Goal: Information Seeking & Learning: Find specific fact

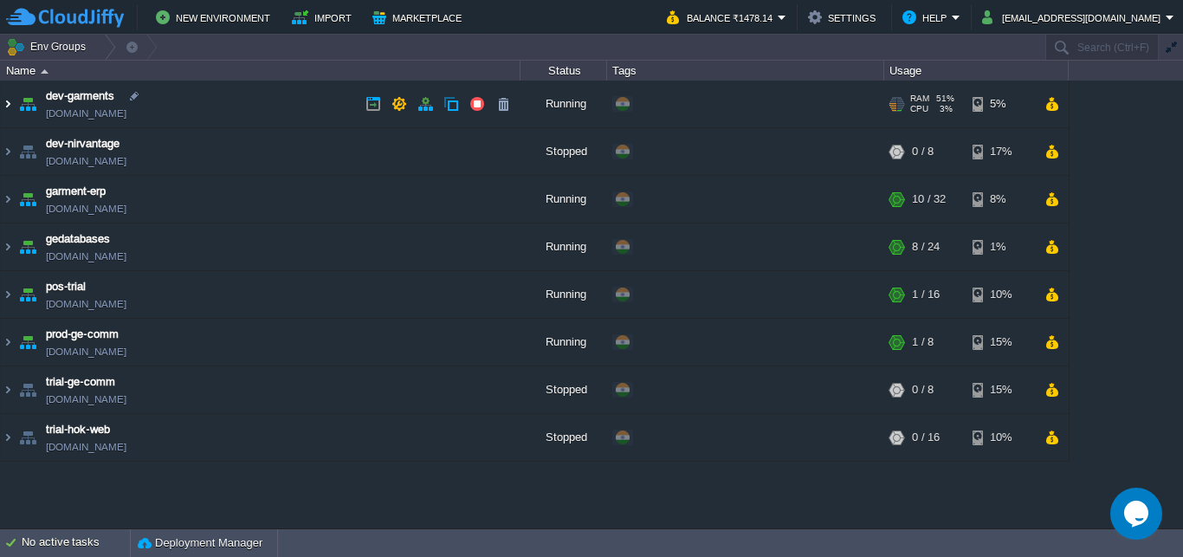
click at [8, 106] on img at bounding box center [8, 104] width 14 height 47
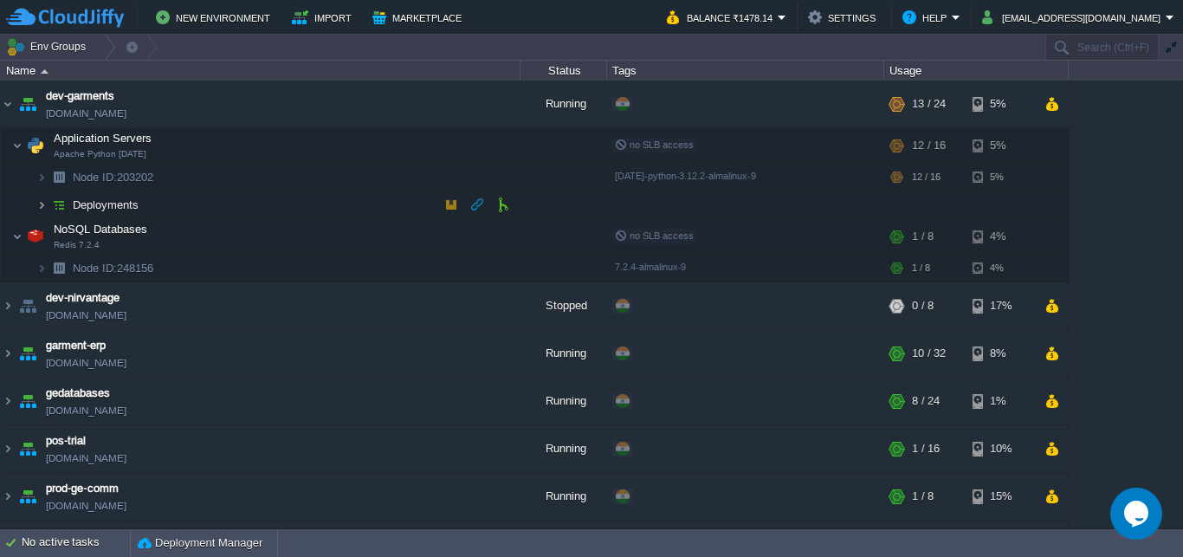
click at [38, 203] on img at bounding box center [41, 204] width 10 height 27
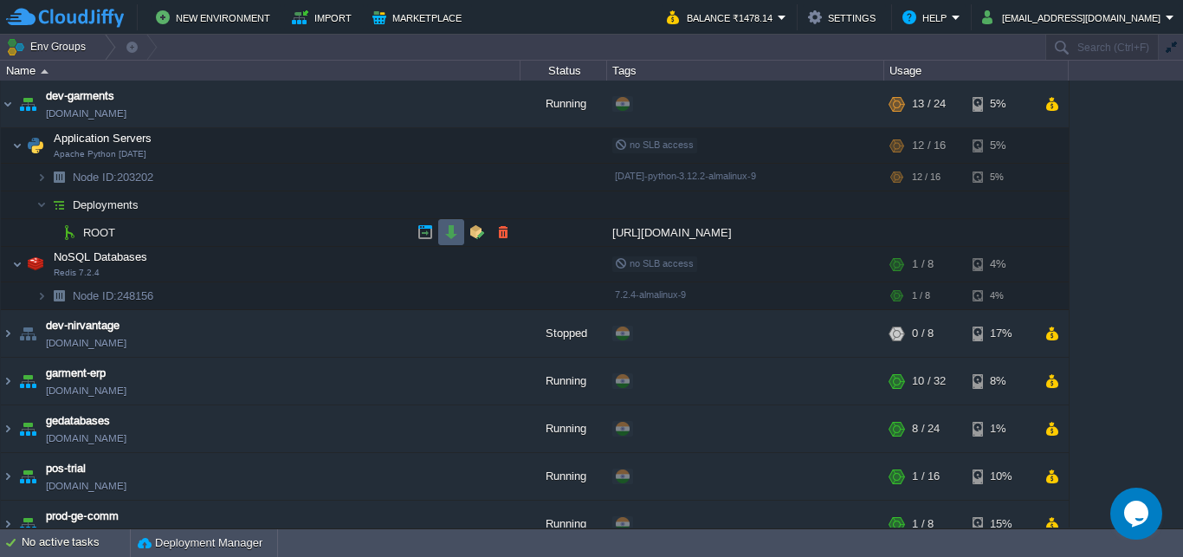
click at [453, 234] on button "button" at bounding box center [451, 232] width 16 height 16
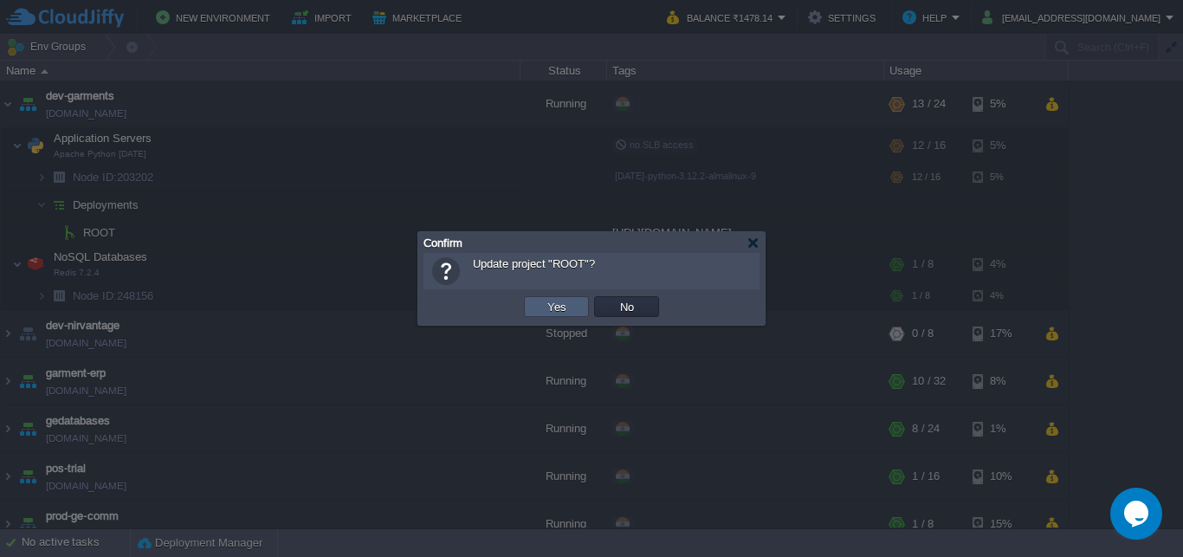
click at [541, 306] on td "Yes" at bounding box center [556, 306] width 65 height 21
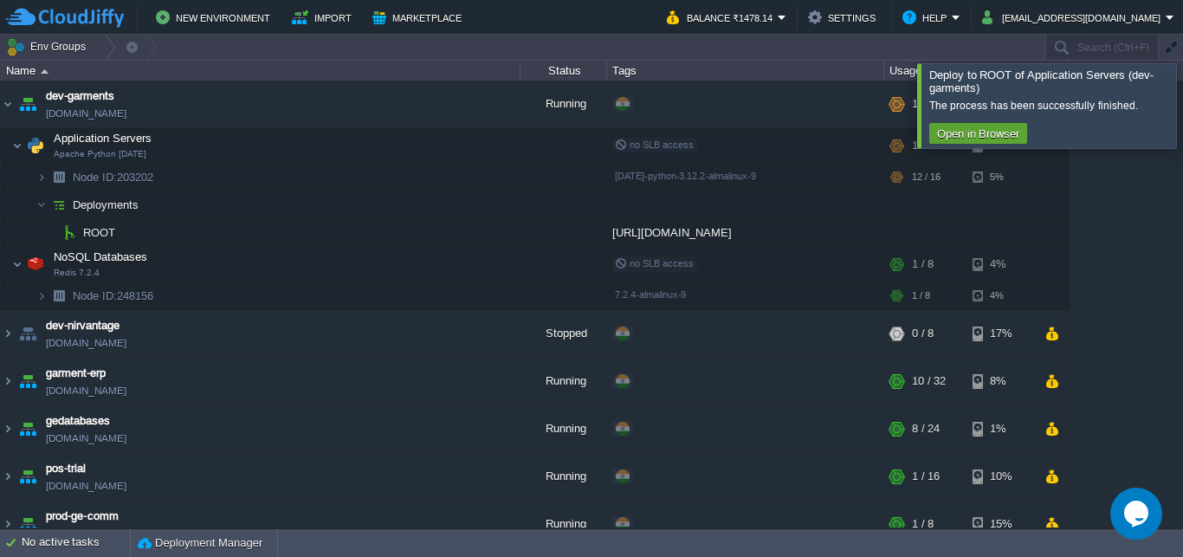
click at [1182, 109] on div at bounding box center [1204, 105] width 0 height 84
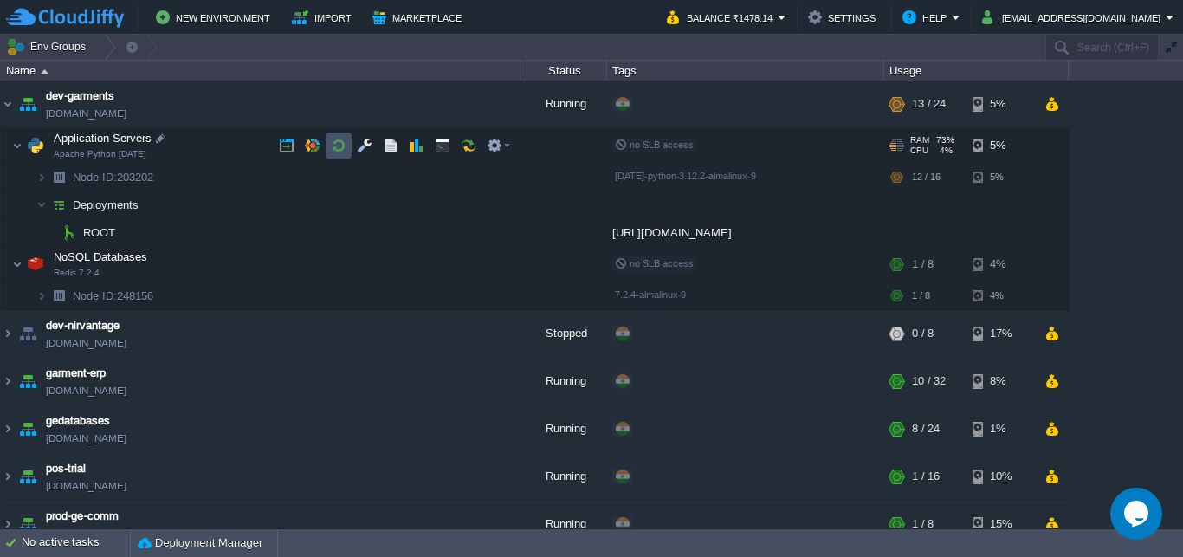
click at [343, 143] on button "button" at bounding box center [339, 146] width 16 height 16
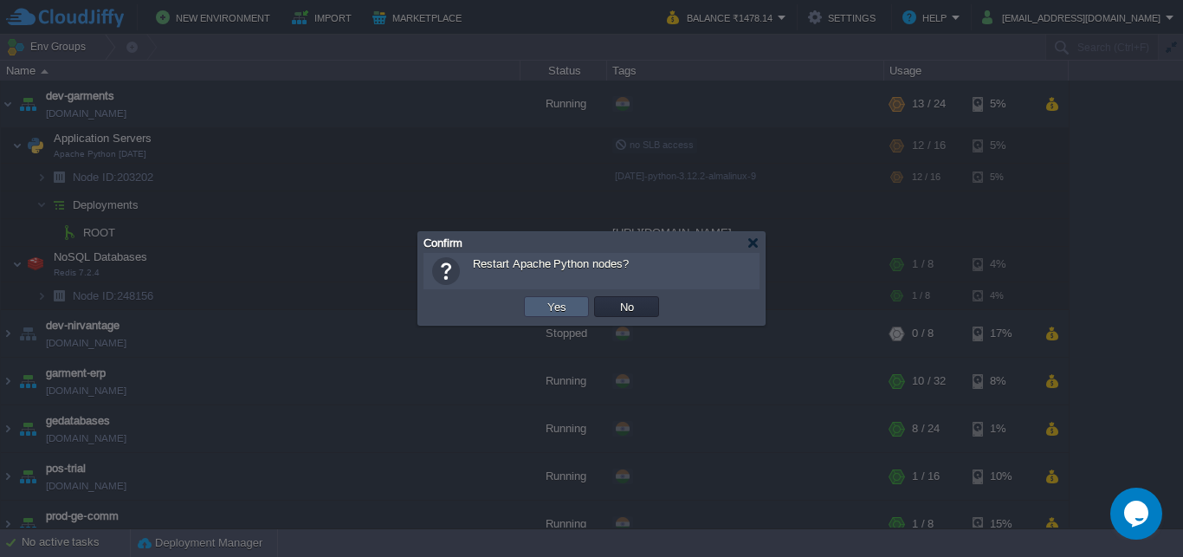
click at [564, 305] on button "Yes" at bounding box center [556, 307] width 29 height 16
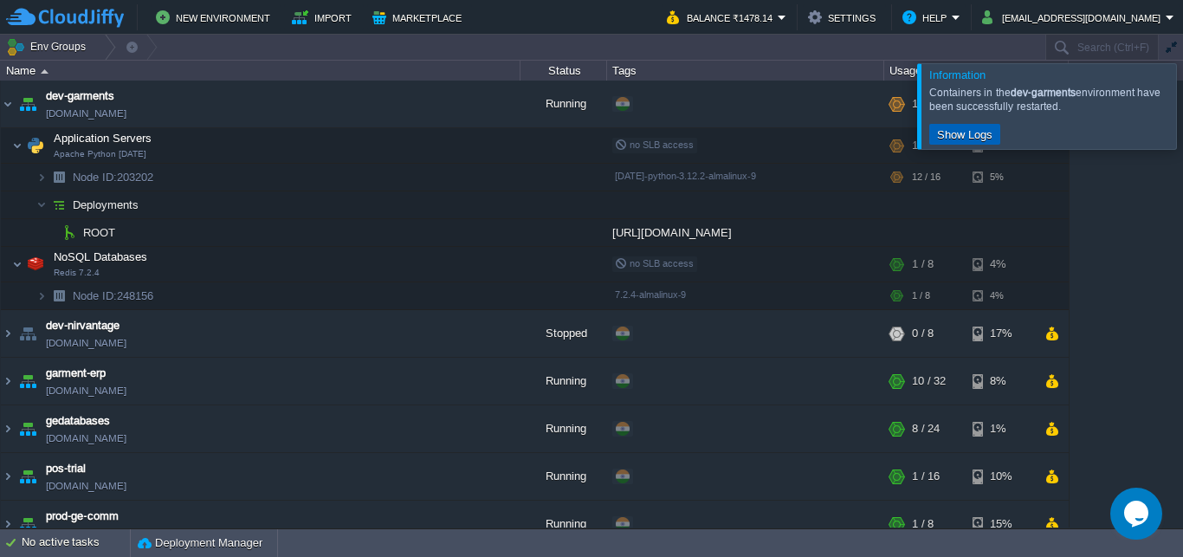
click at [963, 132] on button "Show Logs" at bounding box center [965, 134] width 66 height 16
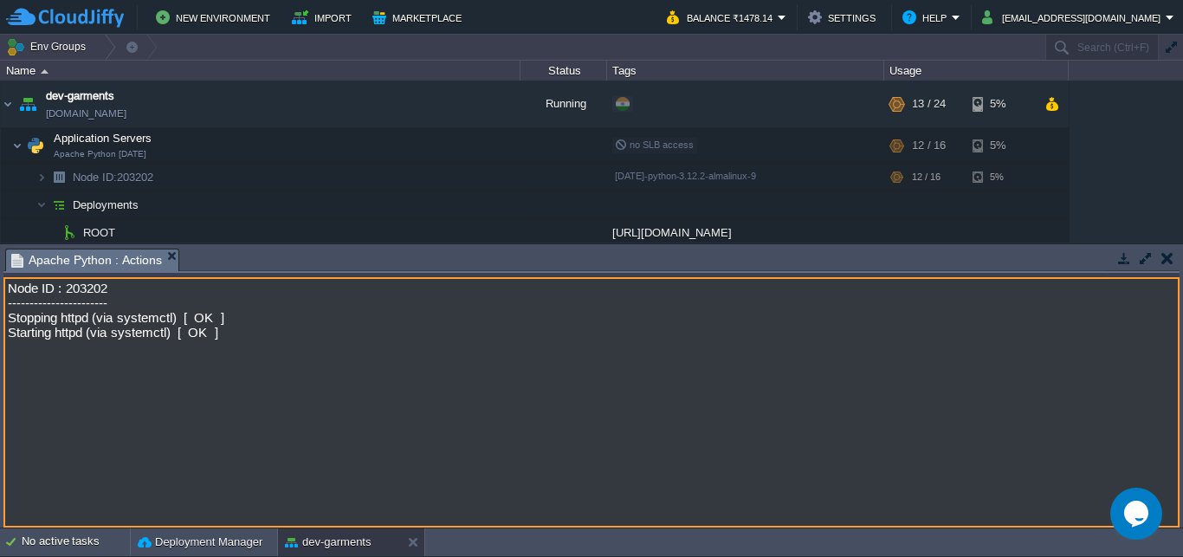
click at [1163, 256] on button "button" at bounding box center [1167, 258] width 12 height 16
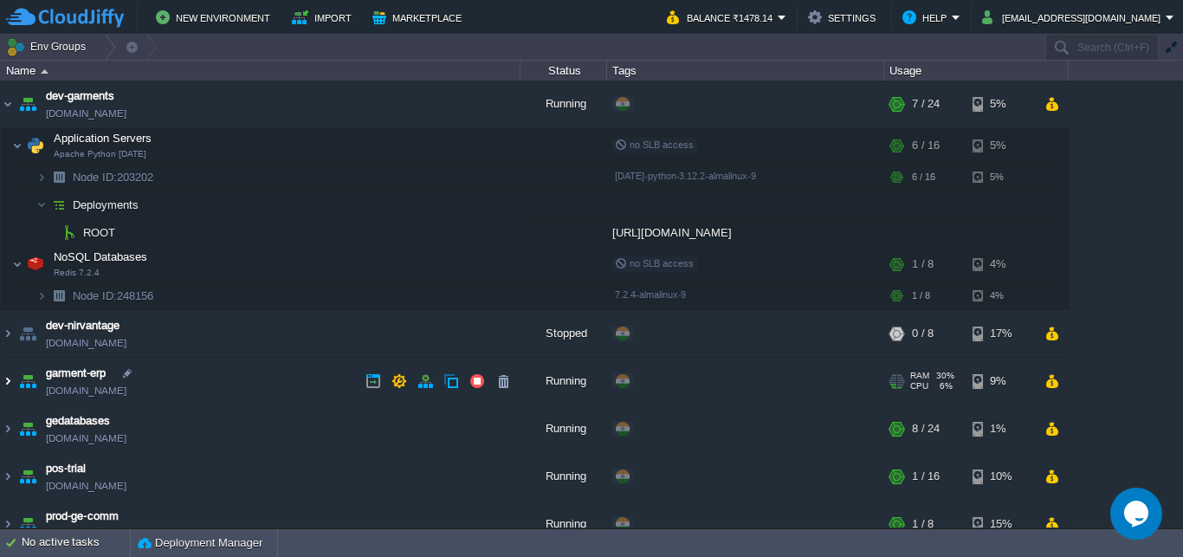
click at [4, 380] on img at bounding box center [8, 381] width 14 height 47
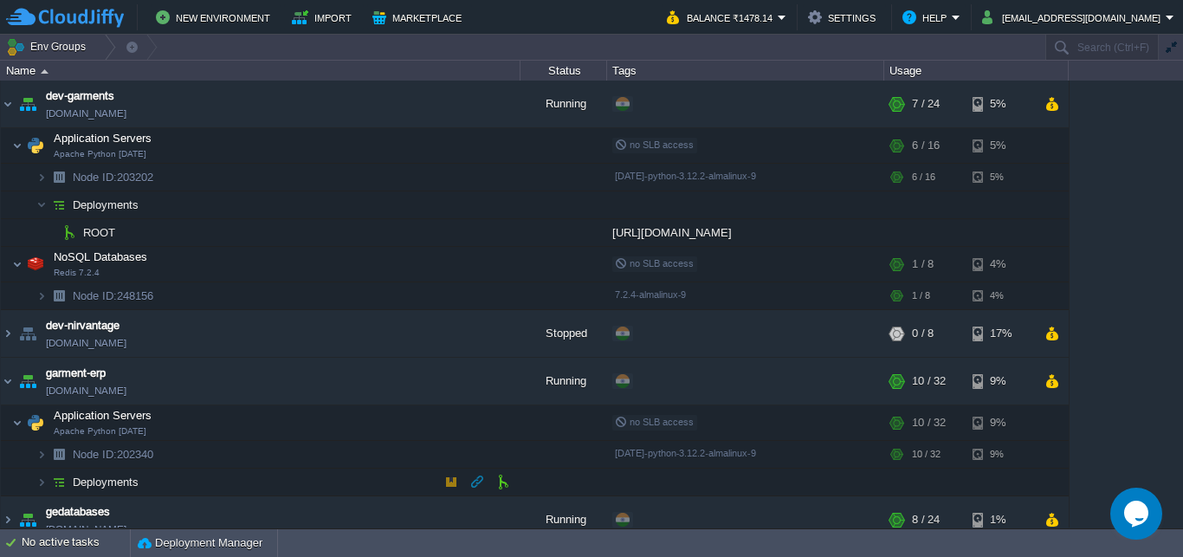
scroll to position [166, 0]
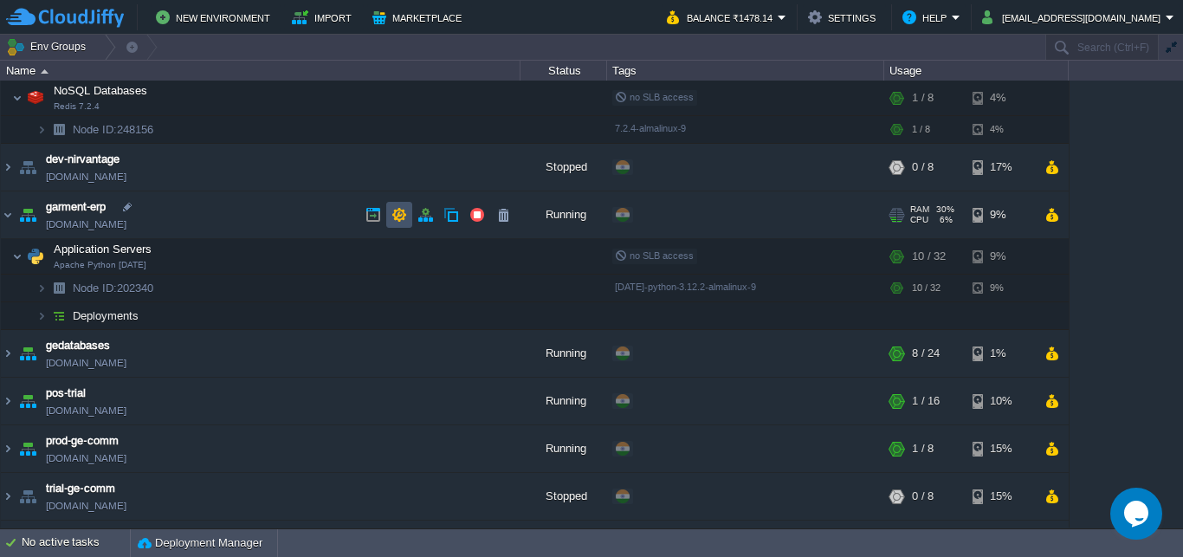
click at [401, 211] on button "button" at bounding box center [399, 215] width 16 height 16
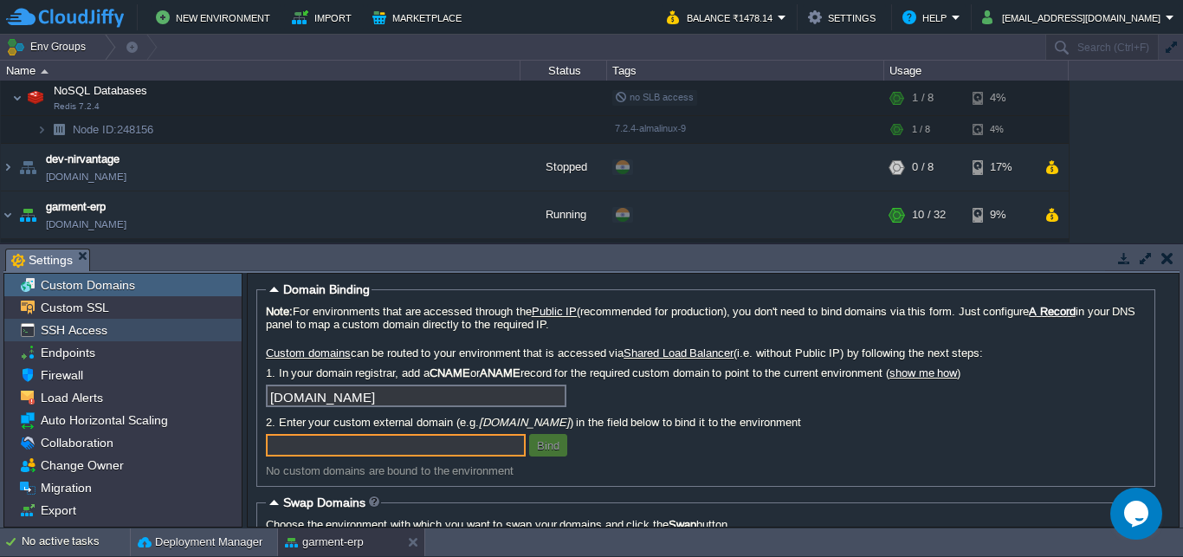
click at [63, 329] on span "SSH Access" at bounding box center [73, 330] width 73 height 16
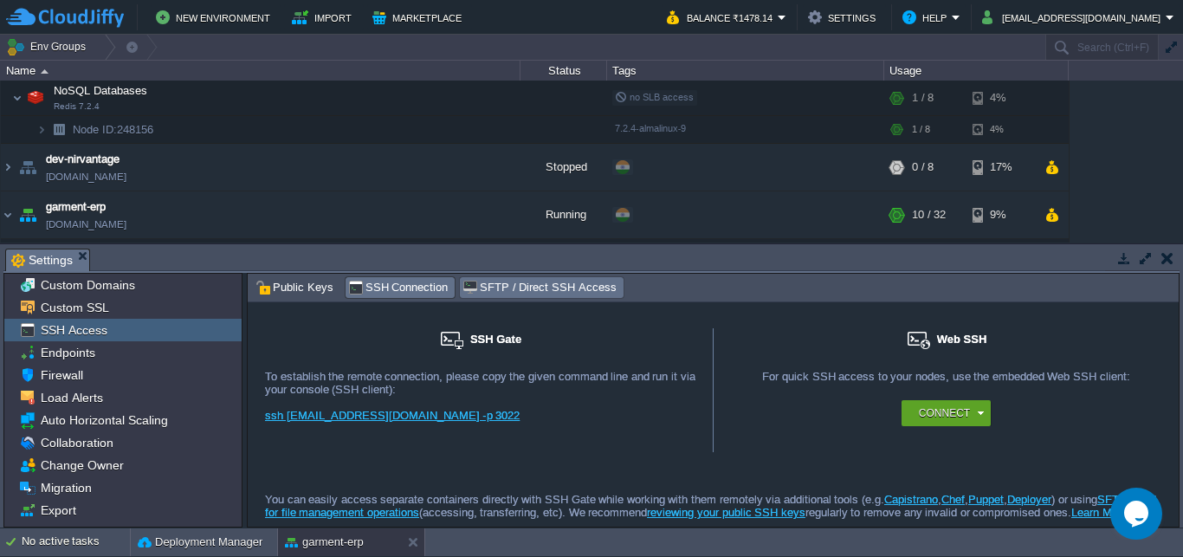
click at [544, 278] on div "SFTP / Direct SSH Access" at bounding box center [541, 287] width 163 height 21
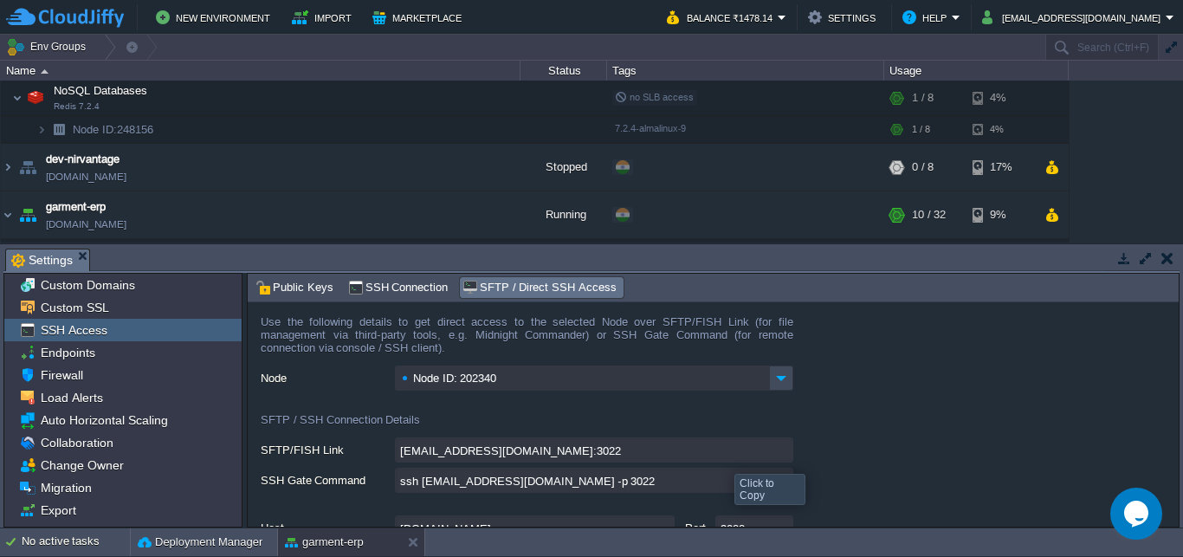
click at [780, 455] on input "[EMAIL_ADDRESS][DOMAIN_NAME]:3022" at bounding box center [594, 449] width 398 height 25
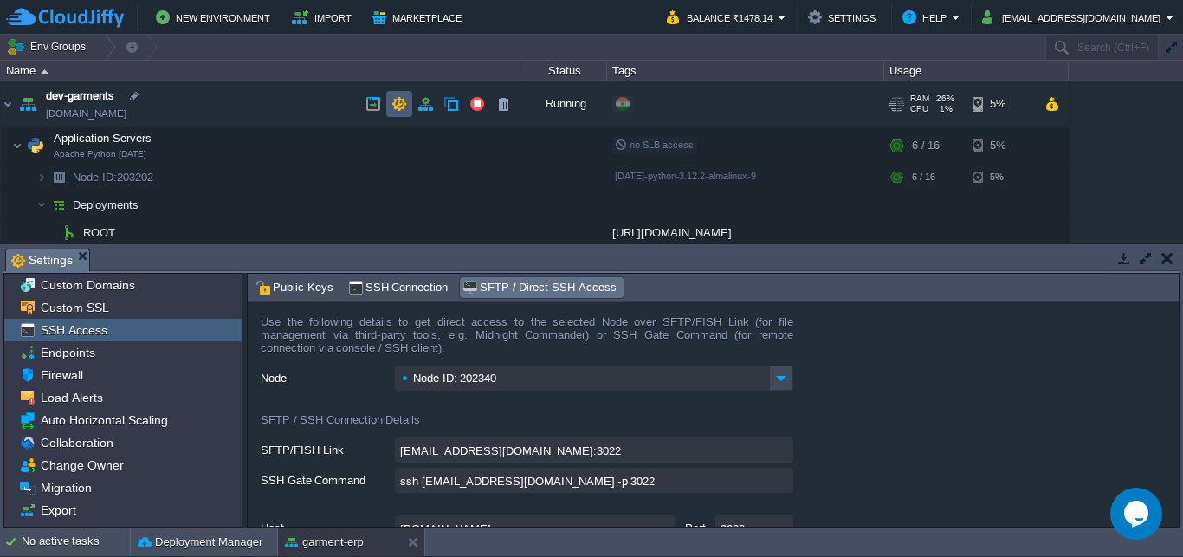
click at [397, 100] on button "button" at bounding box center [399, 104] width 16 height 16
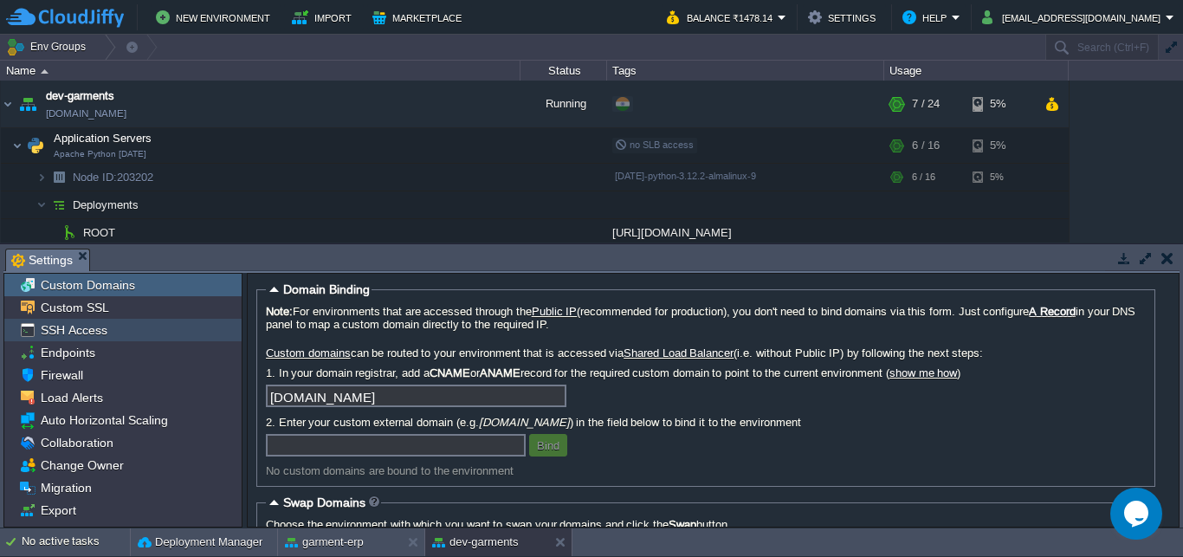
click at [81, 326] on span "SSH Access" at bounding box center [73, 330] width 73 height 16
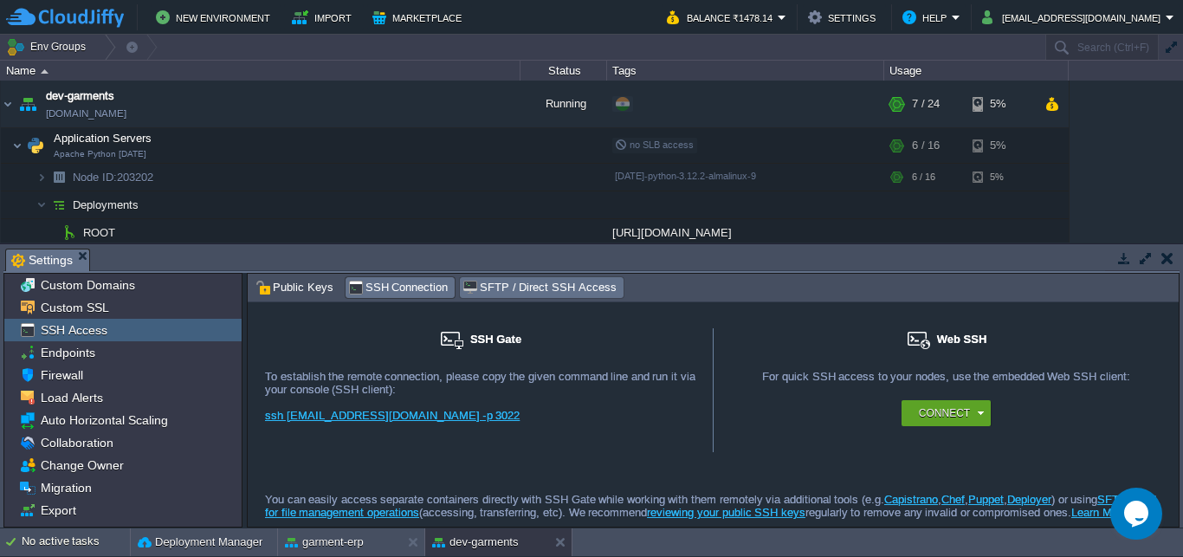
click at [525, 288] on span "SFTP / Direct SSH Access" at bounding box center [538, 287] width 153 height 19
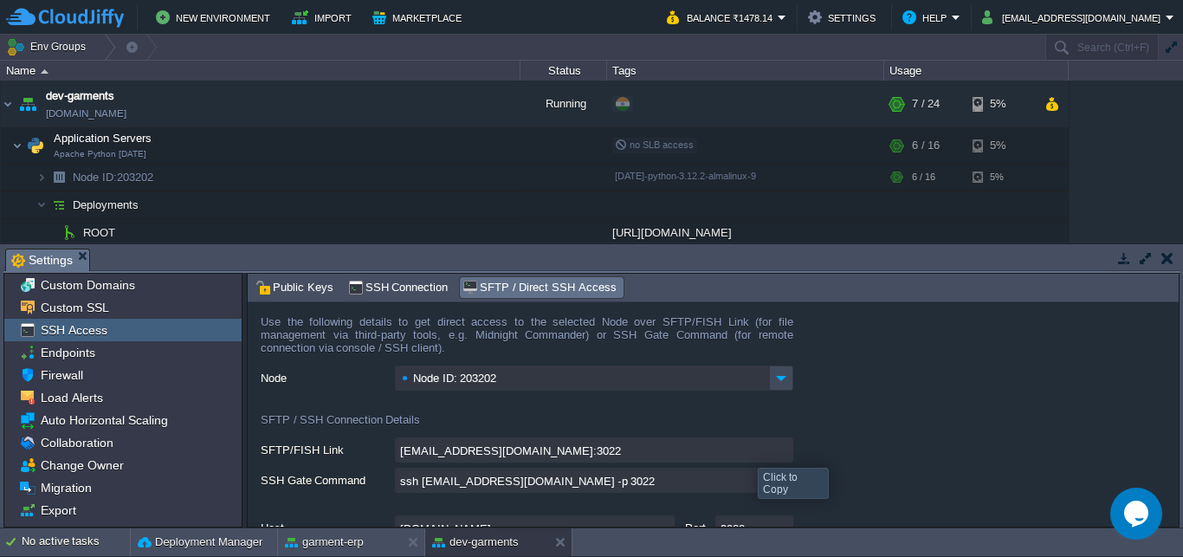
click at [781, 450] on input "[EMAIL_ADDRESS][DOMAIN_NAME]:3022" at bounding box center [594, 449] width 398 height 25
click at [887, 410] on form "Use the following details to get direct access to the selected Node over SFTP/F…" at bounding box center [713, 414] width 931 height 224
click at [1166, 259] on button "button" at bounding box center [1167, 258] width 12 height 16
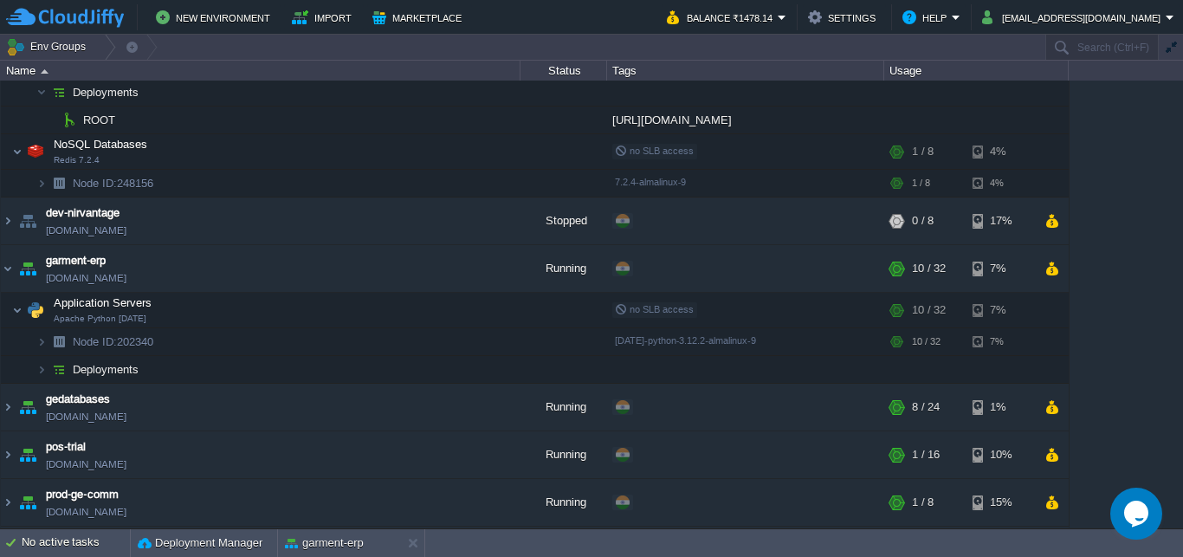
scroll to position [166, 0]
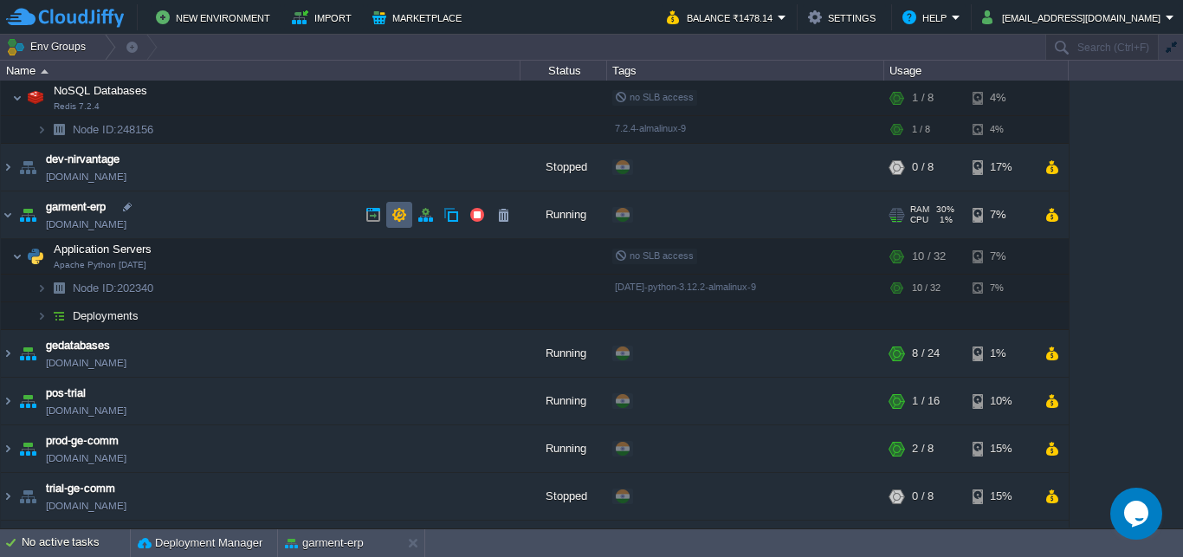
click at [397, 208] on button "button" at bounding box center [399, 215] width 16 height 16
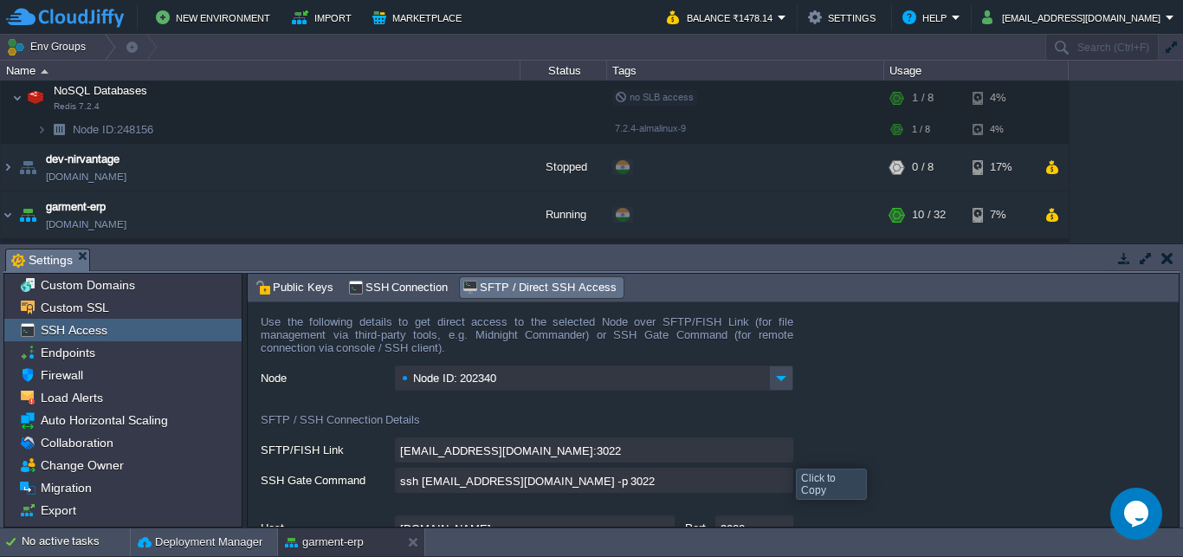
click at [782, 452] on input "[EMAIL_ADDRESS][DOMAIN_NAME]:3022" at bounding box center [594, 449] width 398 height 25
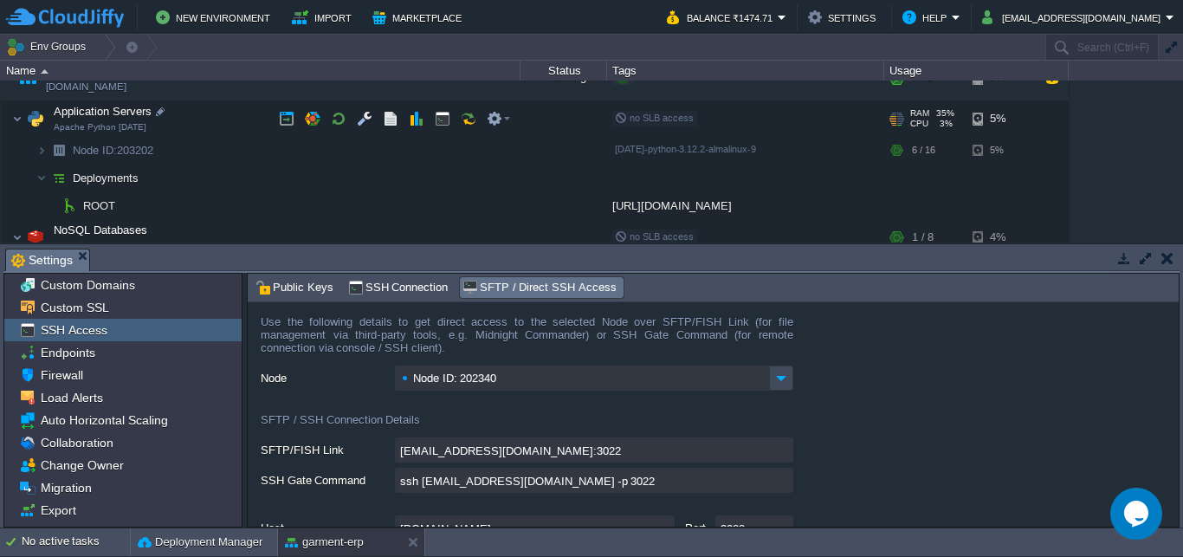
scroll to position [0, 0]
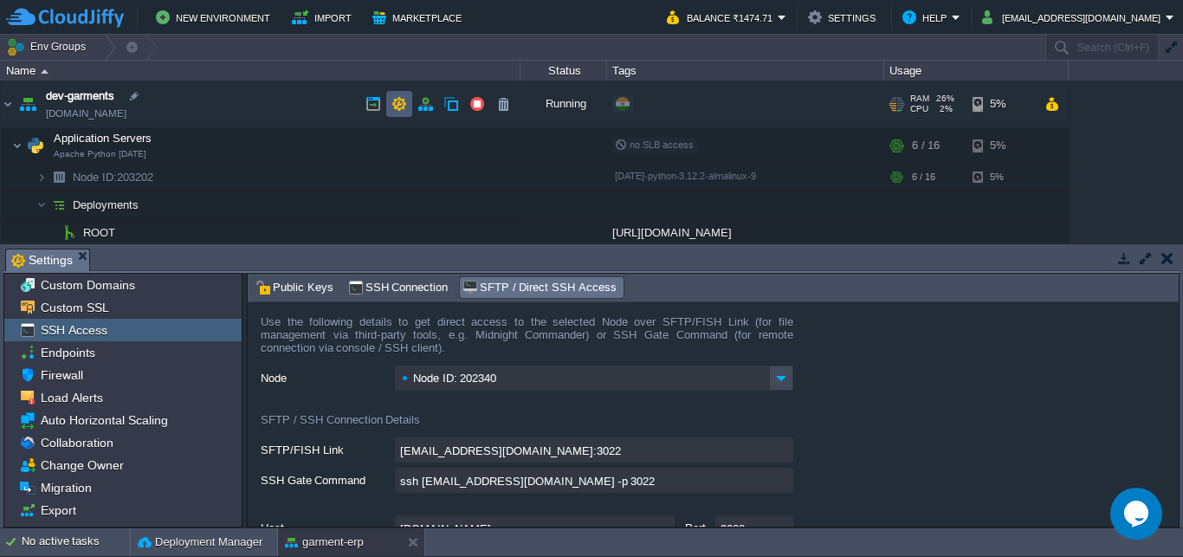
click at [394, 101] on button "button" at bounding box center [399, 104] width 16 height 16
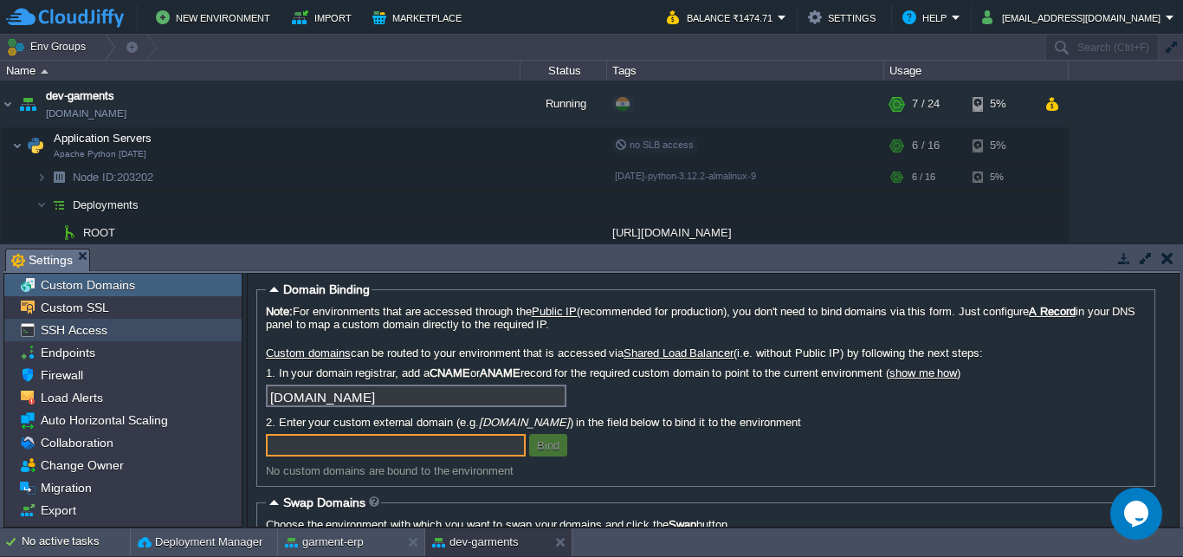
click at [70, 330] on span "SSH Access" at bounding box center [73, 330] width 73 height 16
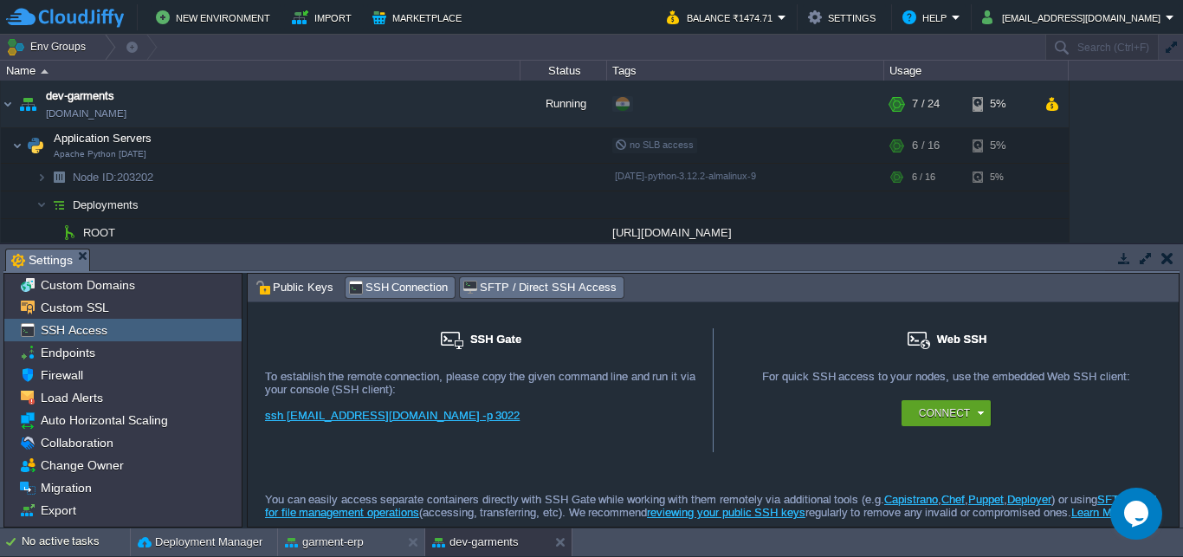
click at [545, 286] on span "SFTP / Direct SSH Access" at bounding box center [538, 287] width 153 height 19
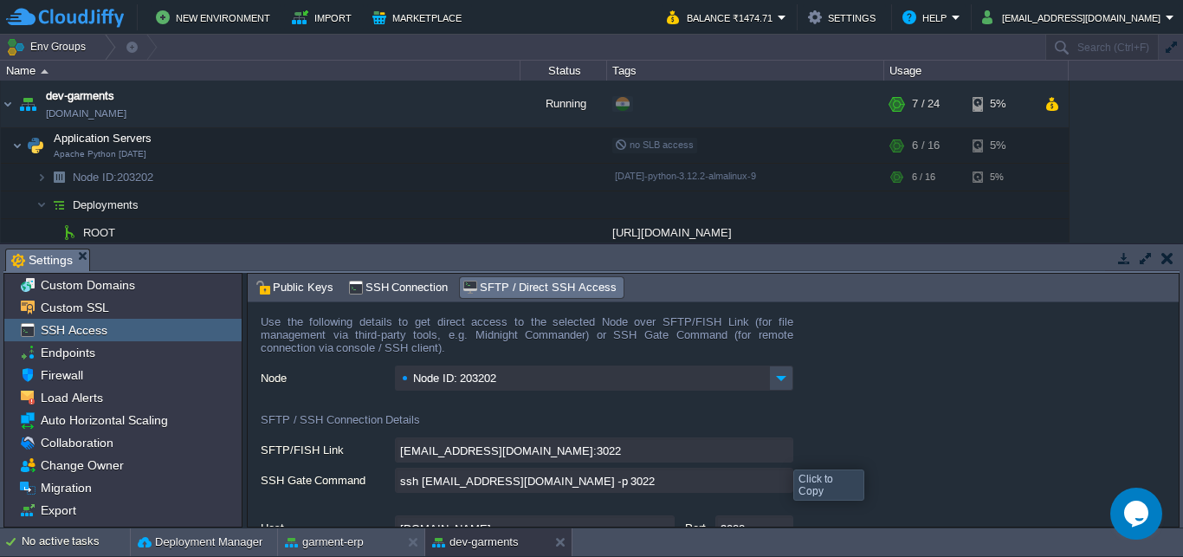
click at [779, 453] on input "[EMAIL_ADDRESS][DOMAIN_NAME]:3022" at bounding box center [594, 449] width 398 height 25
type textarea "[EMAIL_ADDRESS][DOMAIN_NAME]:3022"
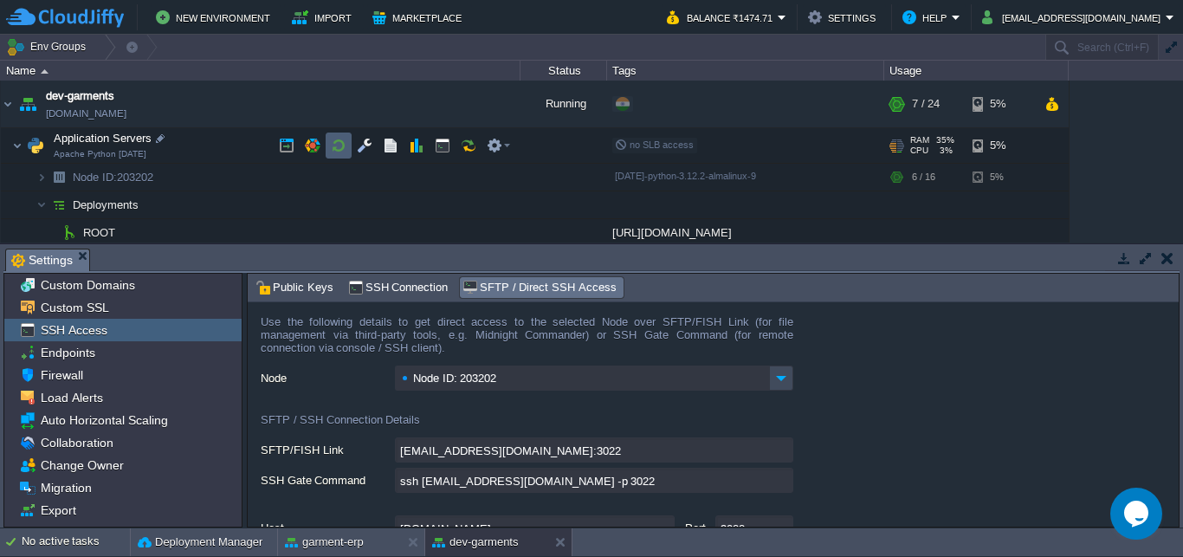
drag, startPoint x: 330, startPoint y: 144, endPoint x: 339, endPoint y: 152, distance: 11.6
click at [330, 145] on td at bounding box center [339, 145] width 26 height 26
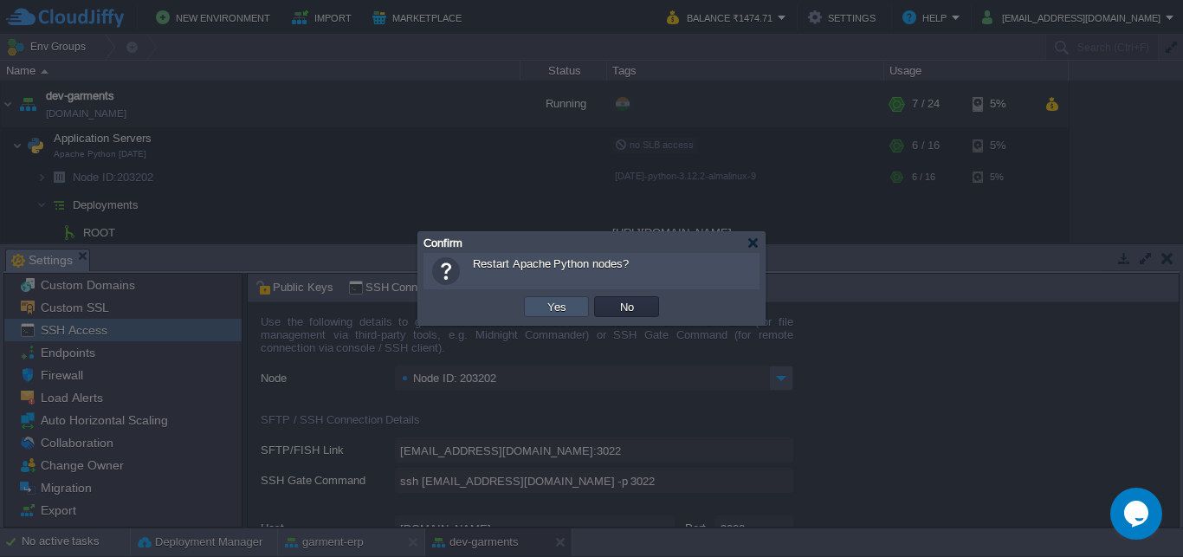
click at [555, 306] on button "Yes" at bounding box center [556, 307] width 29 height 16
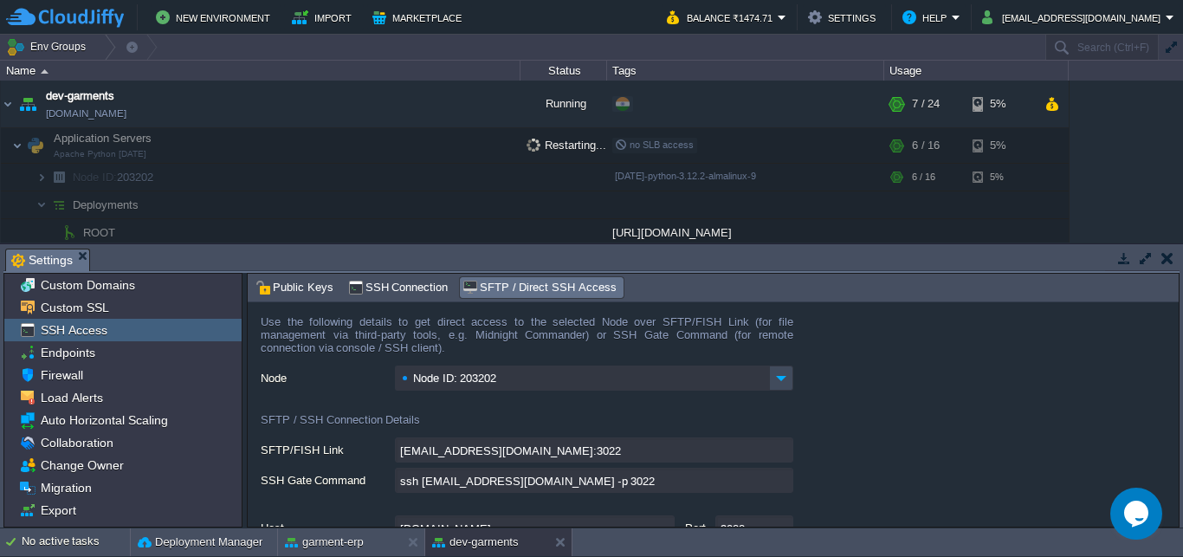
click at [1168, 261] on button "button" at bounding box center [1167, 258] width 12 height 16
